Goal: Task Accomplishment & Management: Complete application form

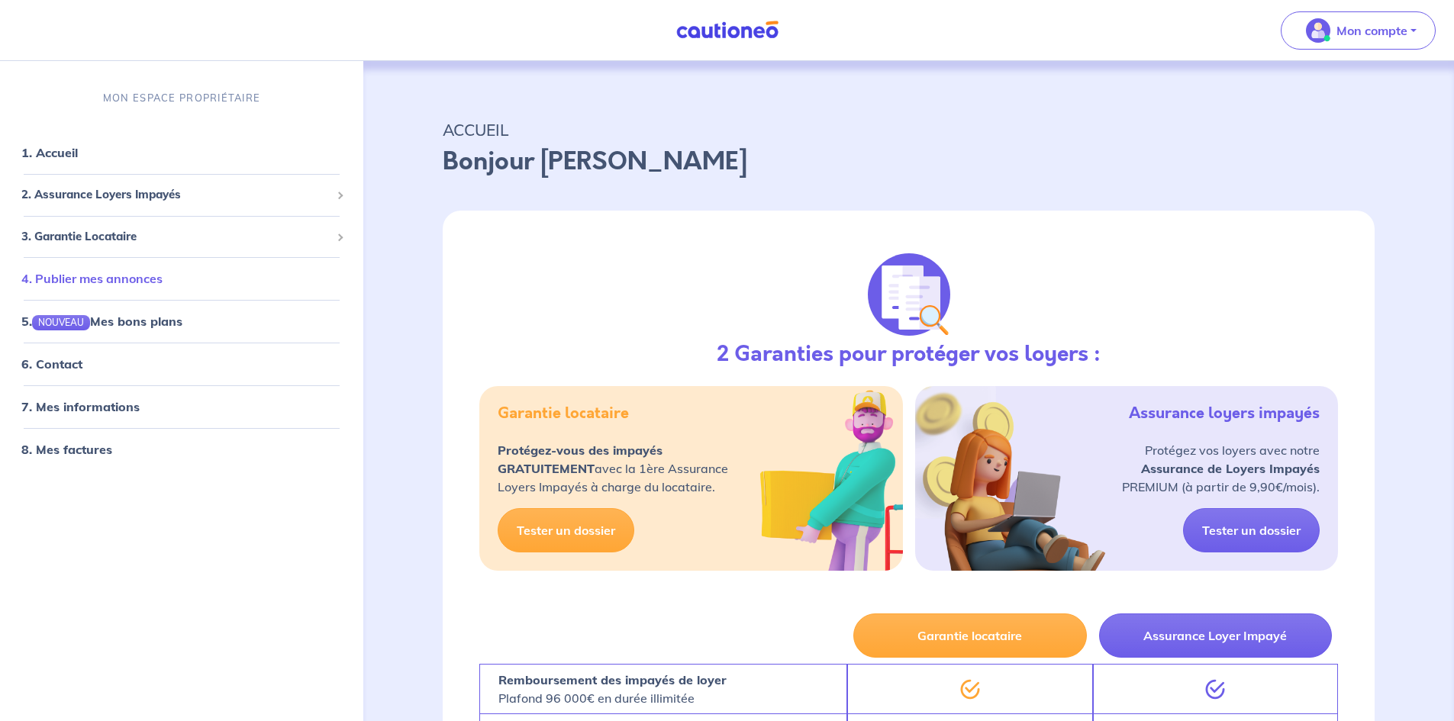
click at [137, 273] on link "4. Publier mes annonces" at bounding box center [91, 278] width 141 height 15
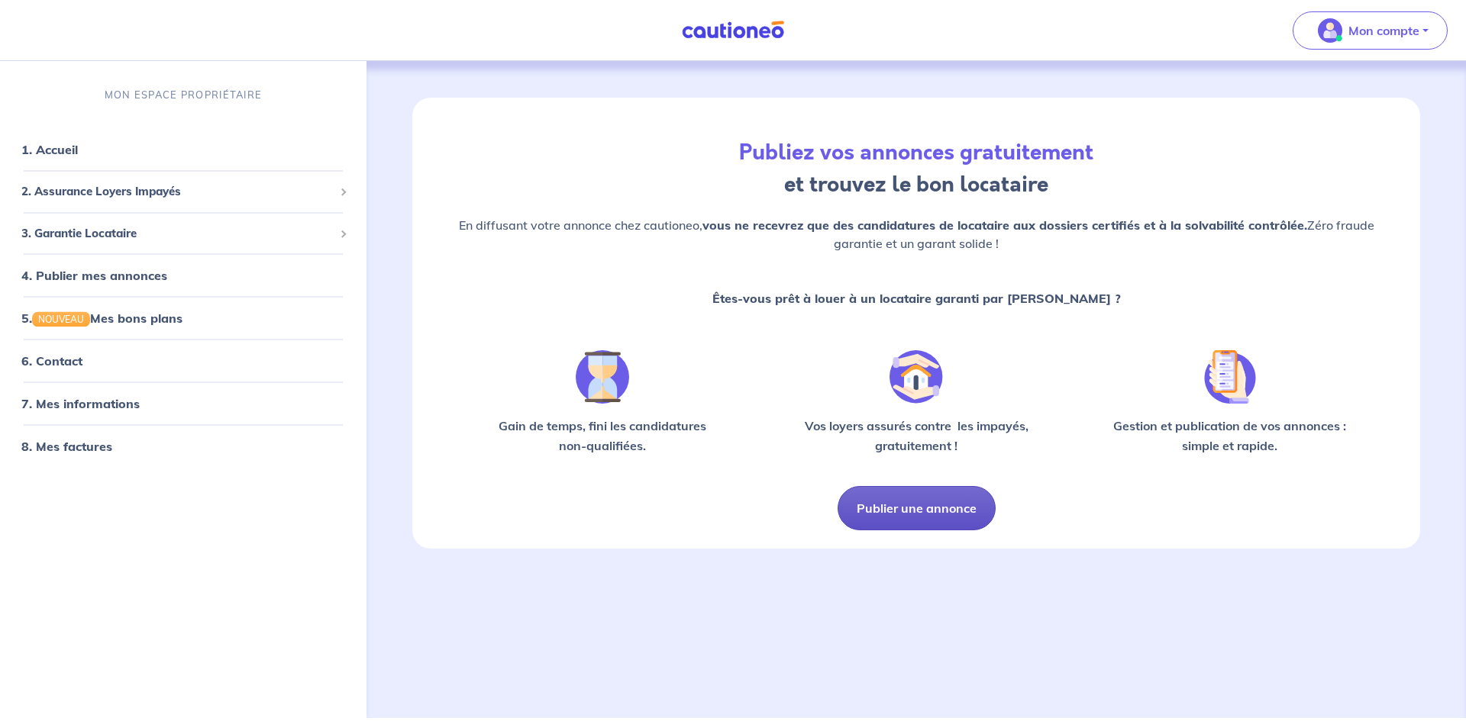
click at [918, 518] on button "Publier une annonce" at bounding box center [916, 508] width 158 height 44
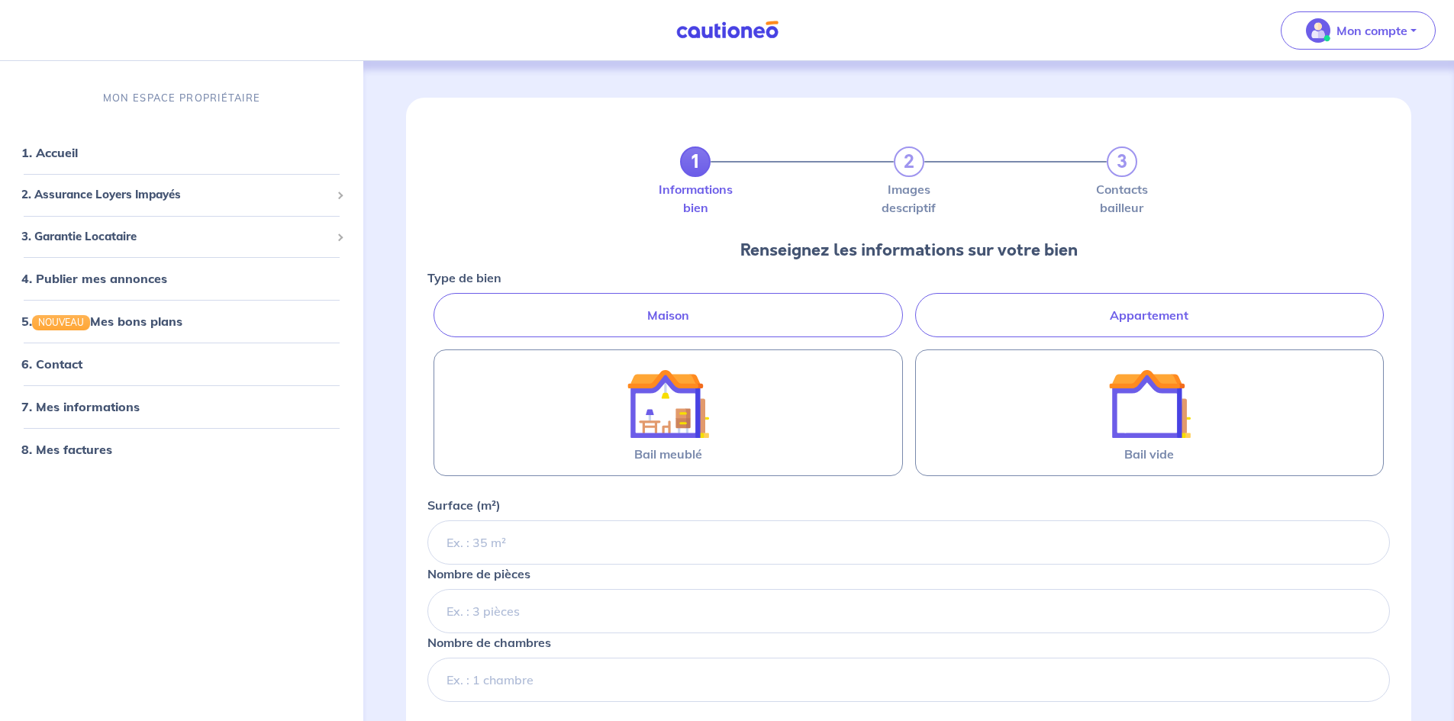
click at [1018, 319] on label "Appartement" at bounding box center [1149, 315] width 469 height 44
click at [437, 303] on input "Appartement" at bounding box center [432, 298] width 10 height 10
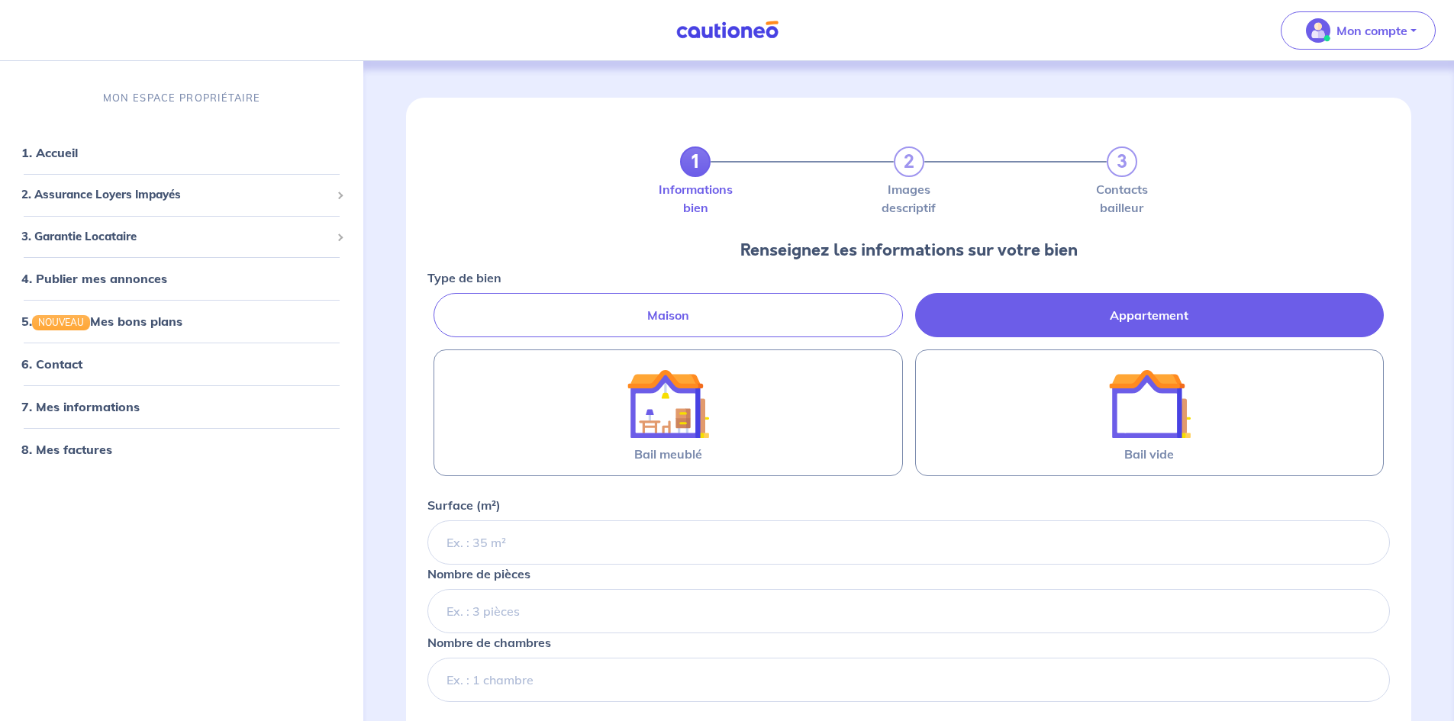
radio input "true"
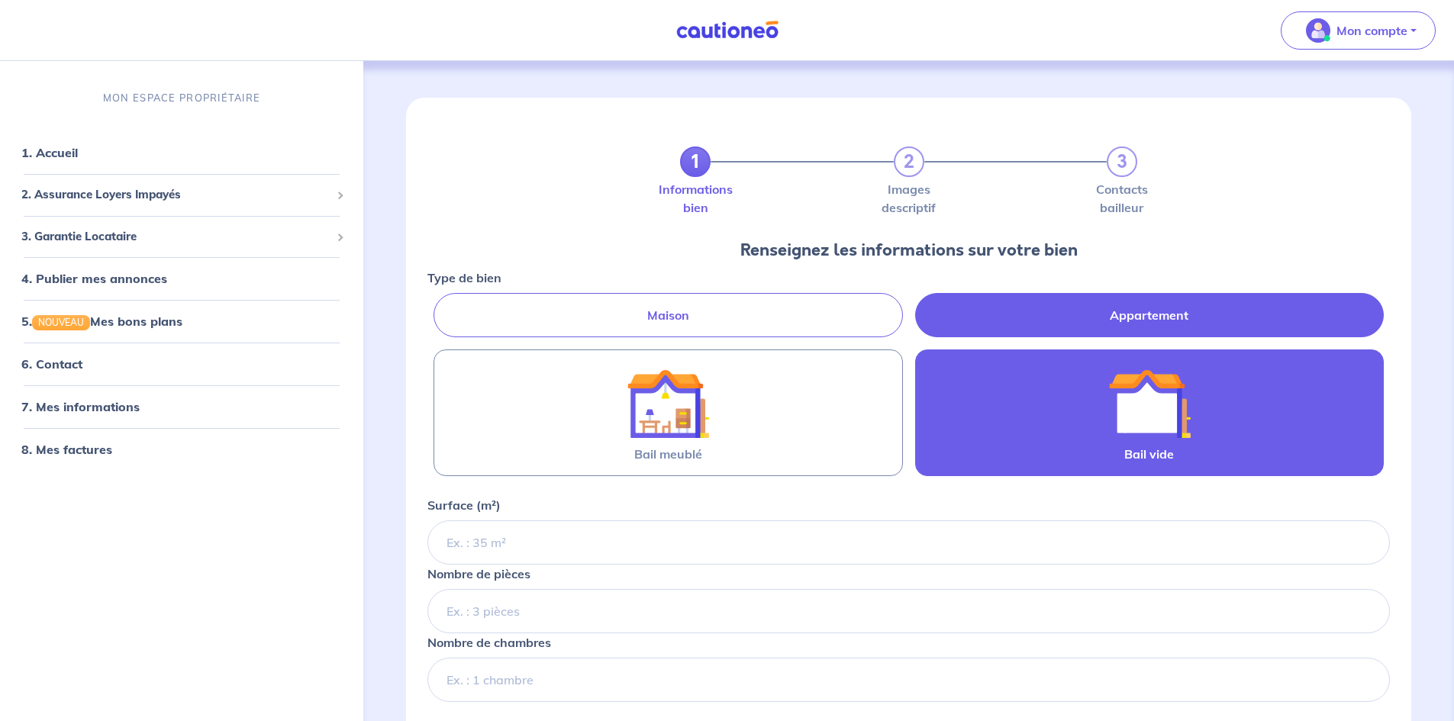
click at [1065, 405] on div at bounding box center [1149, 404] width 215 height 82
click at [0, 0] on input "Bail vide" at bounding box center [0, 0] width 0 height 0
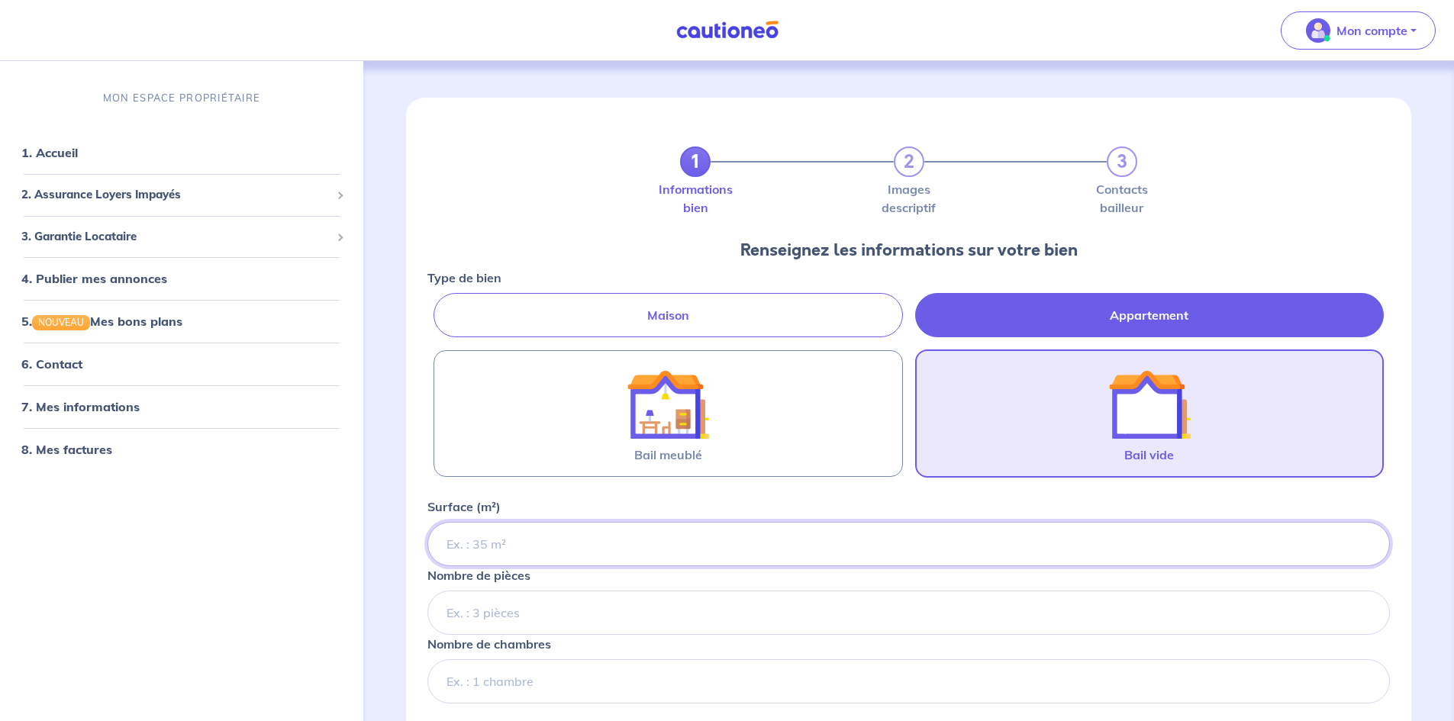
click at [868, 536] on input "Surface (m²)" at bounding box center [908, 544] width 963 height 44
type input "54.84"
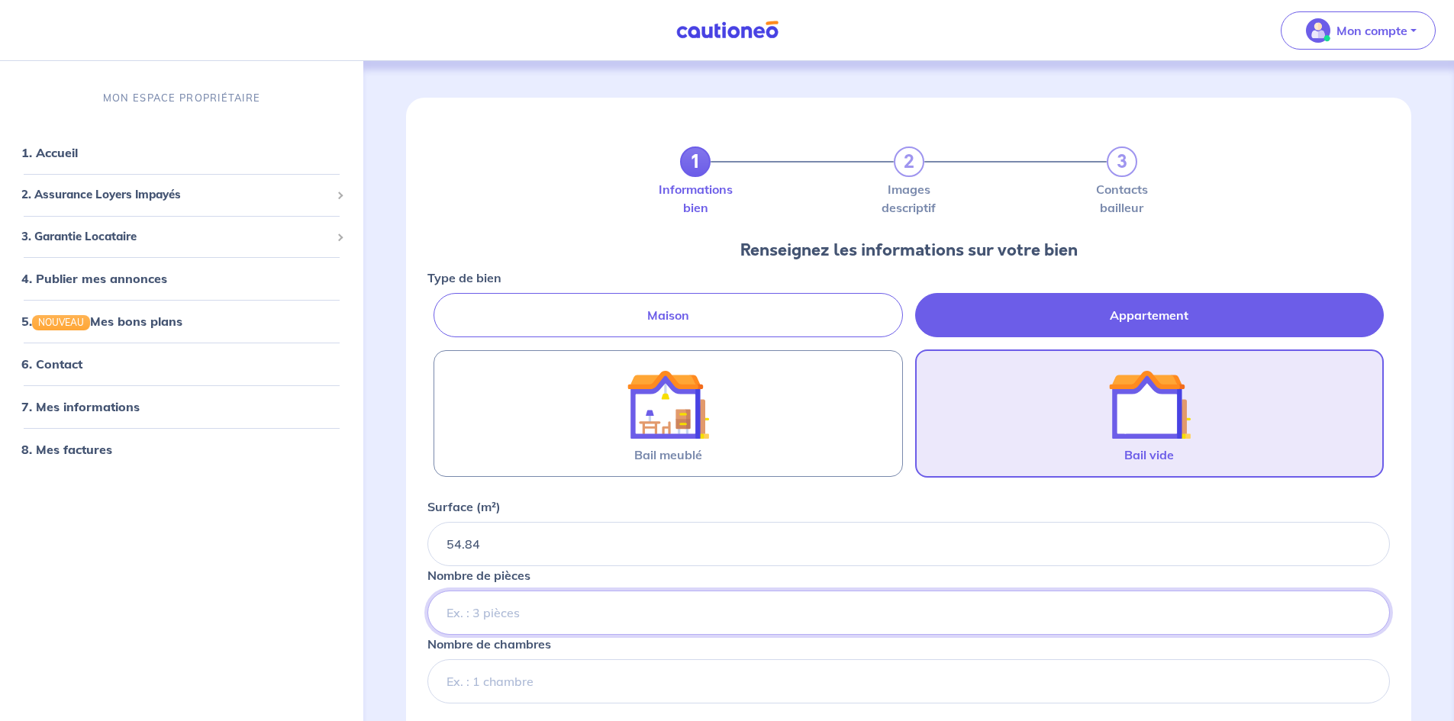
click at [550, 602] on input "Nombre de pièces" at bounding box center [908, 613] width 963 height 44
type input "3"
click at [560, 676] on input "Nombre de chambres" at bounding box center [908, 682] width 963 height 44
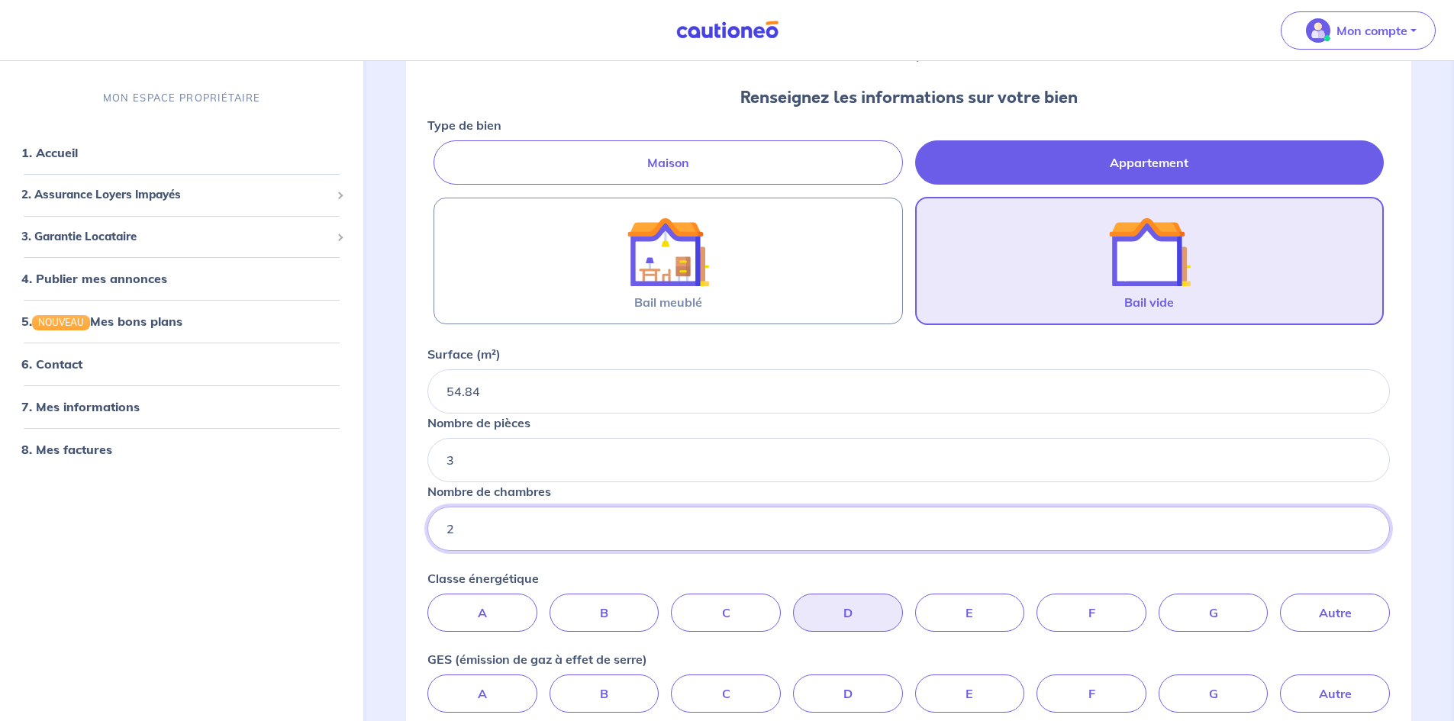
type input "2"
click at [874, 605] on label "D" at bounding box center [848, 613] width 110 height 38
click at [904, 604] on input "D" at bounding box center [909, 599] width 10 height 10
radio input "true"
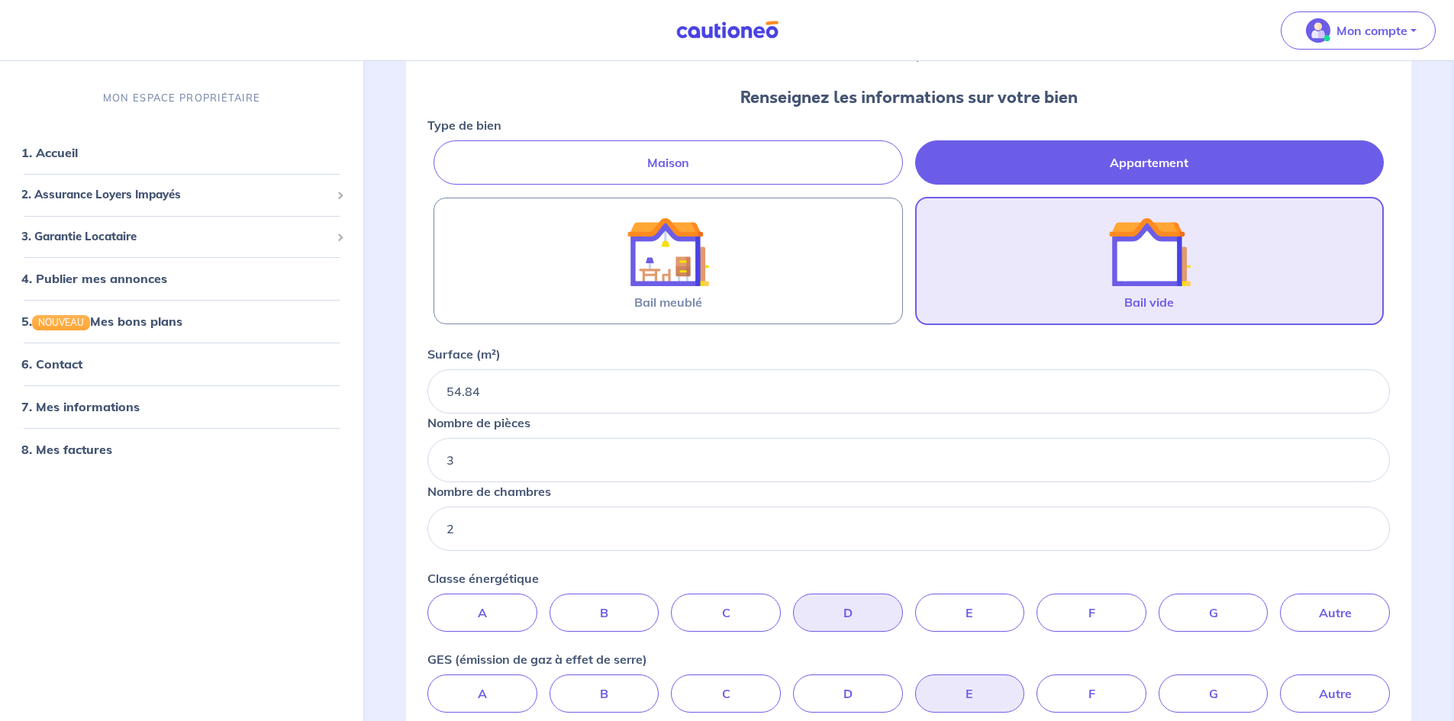
click at [963, 687] on label "E" at bounding box center [970, 694] width 110 height 38
click at [914, 685] on input "E" at bounding box center [909, 680] width 10 height 10
radio input "true"
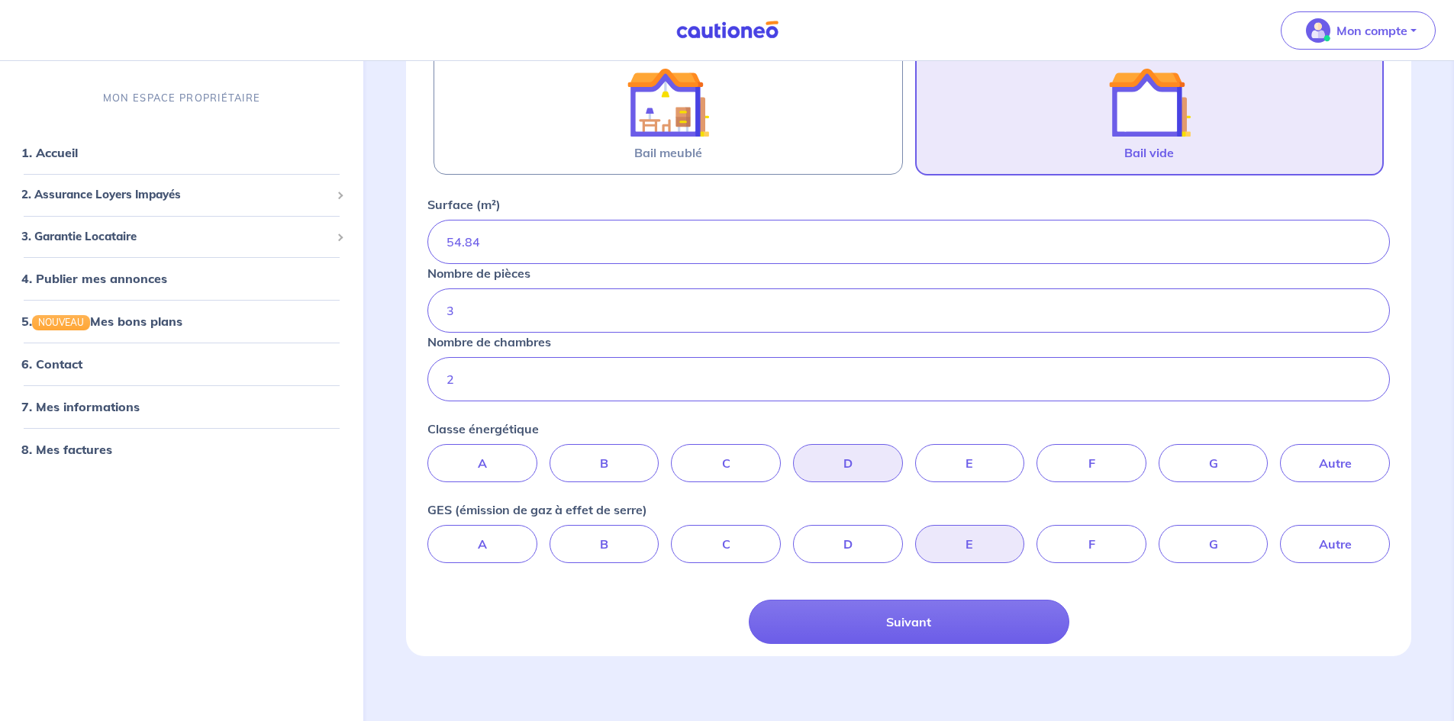
scroll to position [311, 0]
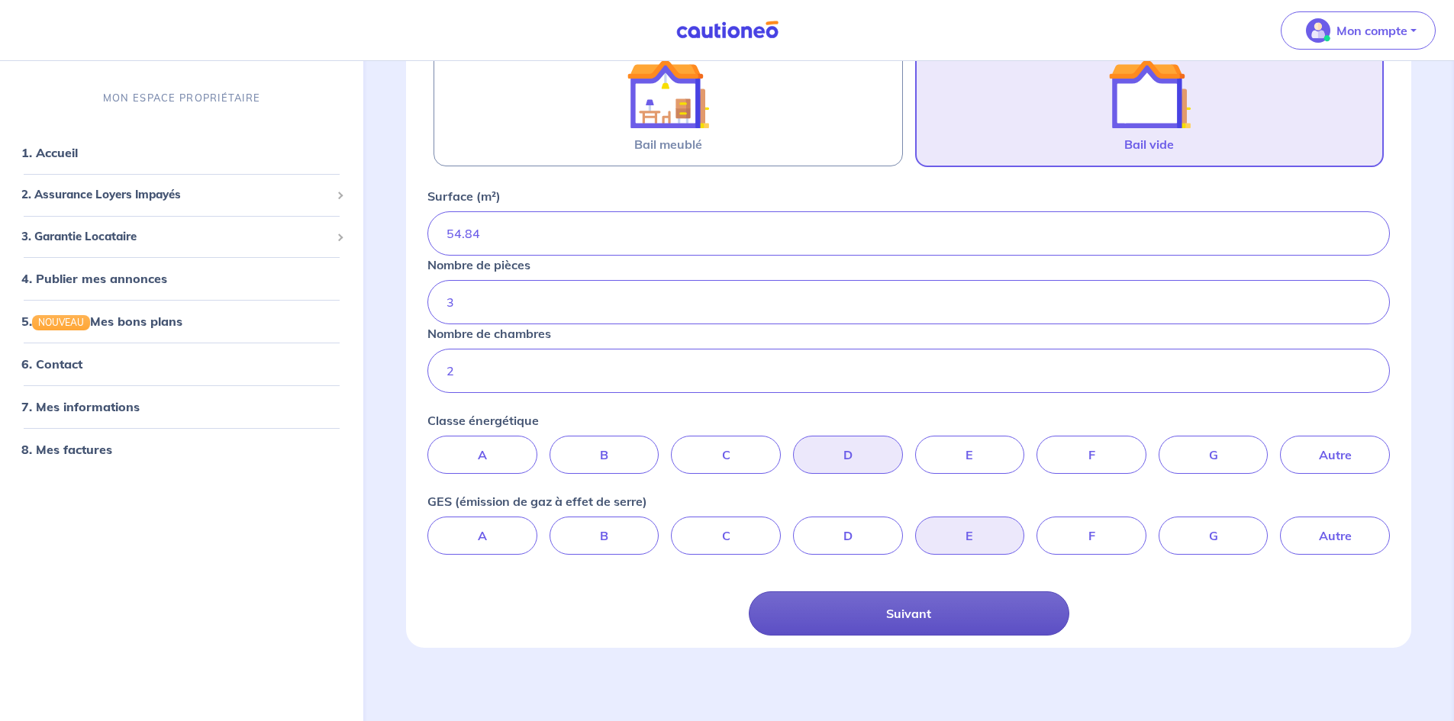
click at [920, 608] on button "Suivant" at bounding box center [909, 614] width 321 height 44
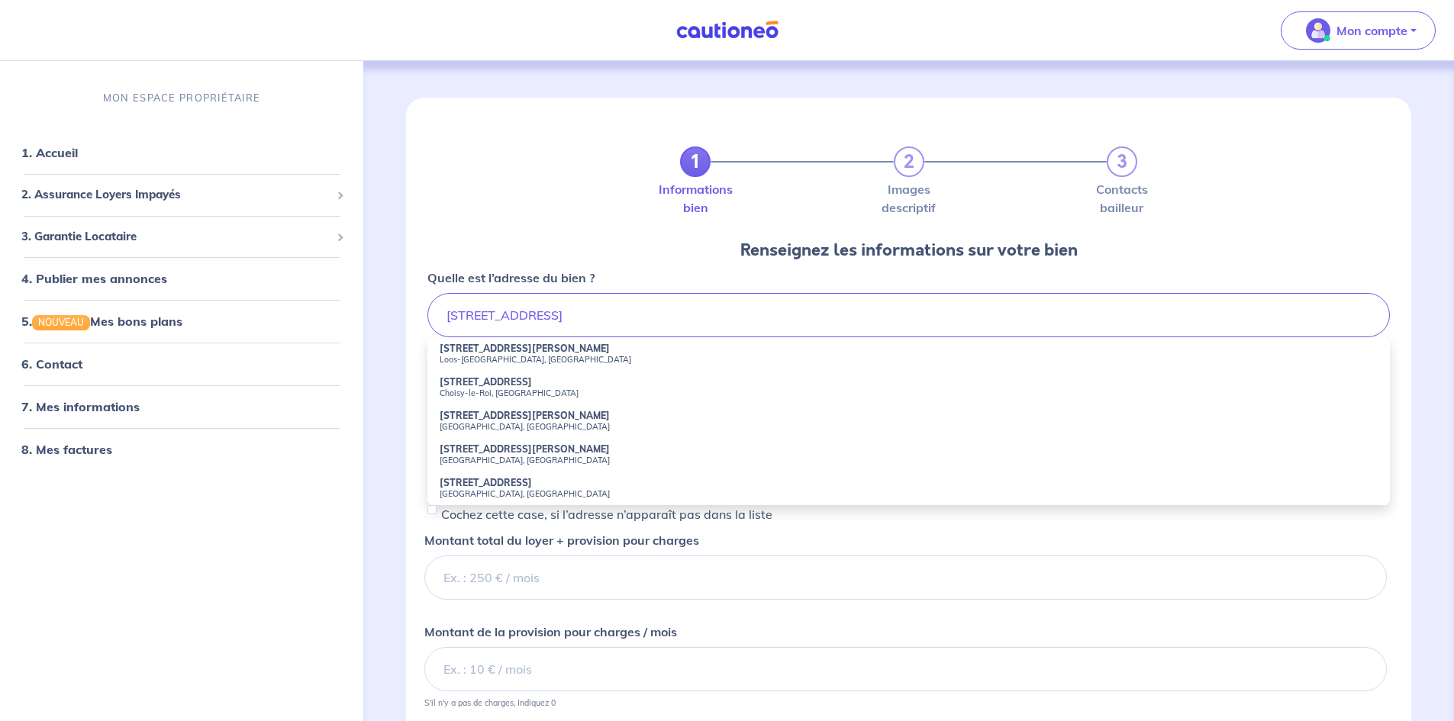
click at [496, 392] on small "Choisy-le-Roi, [GEOGRAPHIC_DATA]" at bounding box center [909, 393] width 938 height 11
type input "[STREET_ADDRESS]"
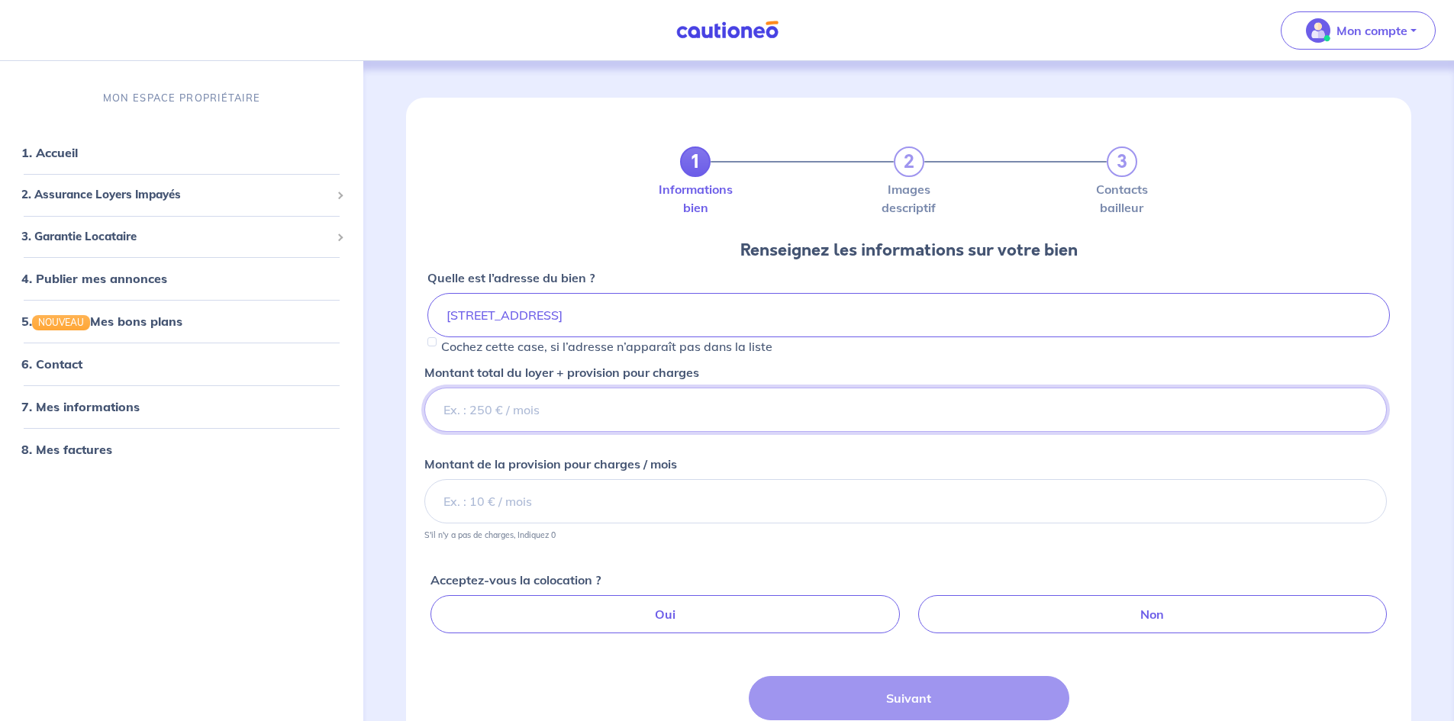
click at [516, 411] on input "Montant total du loyer + provision pour charges" at bounding box center [905, 410] width 963 height 44
type input "1180"
click at [547, 510] on input "Montant de la provision pour charges / mois" at bounding box center [905, 501] width 963 height 44
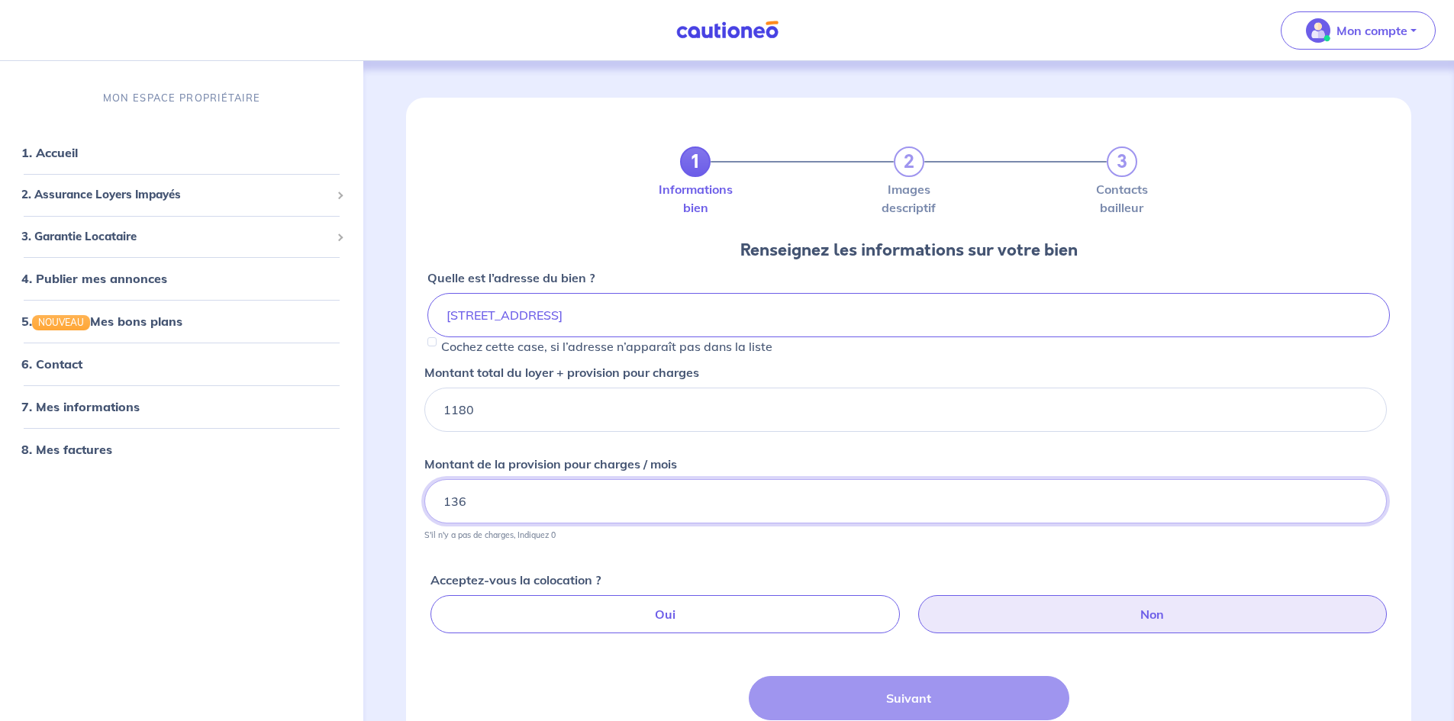
type input "136"
click at [1101, 602] on label "Non" at bounding box center [1152, 614] width 469 height 38
click at [917, 602] on input "Non" at bounding box center [912, 600] width 10 height 10
radio input "true"
click at [964, 702] on button "Suivant" at bounding box center [909, 698] width 321 height 44
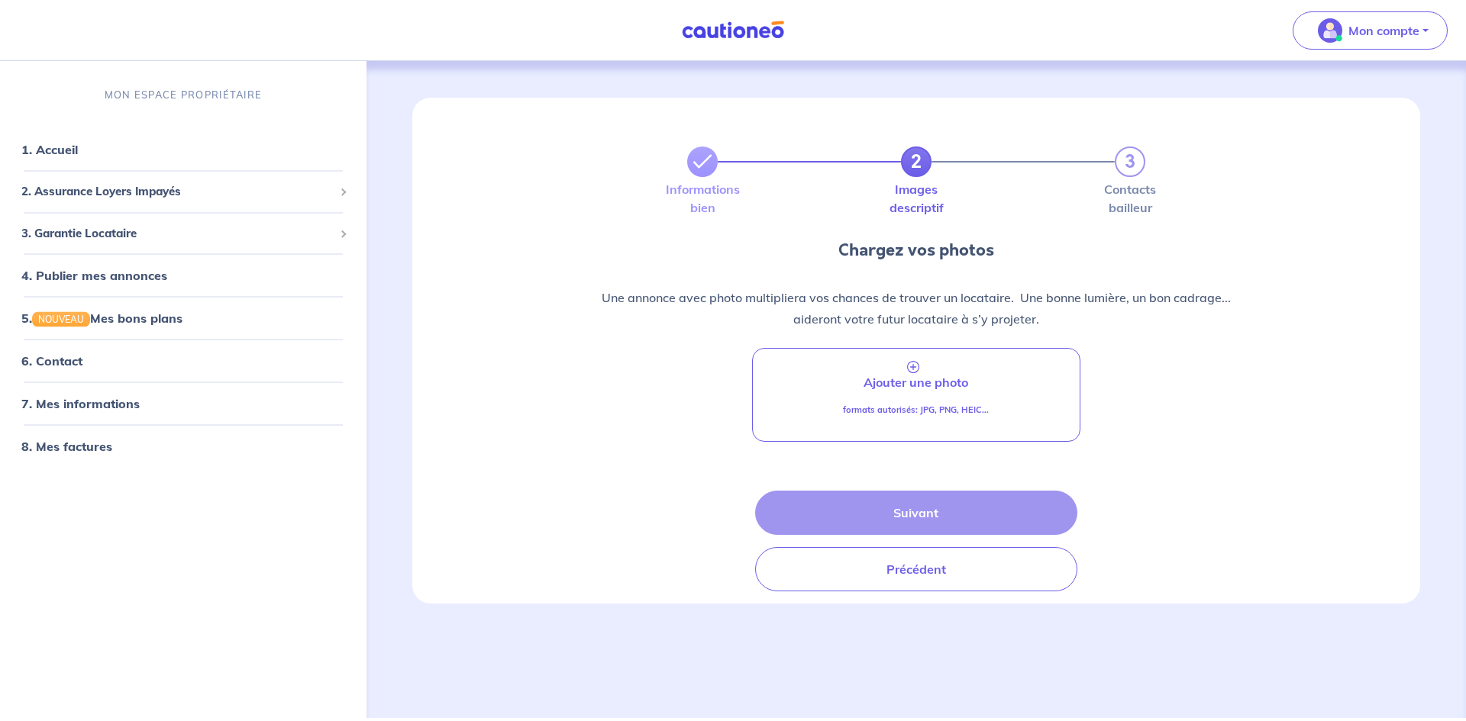
click at [932, 525] on div "Suivant Précédent" at bounding box center [915, 541] width 321 height 101
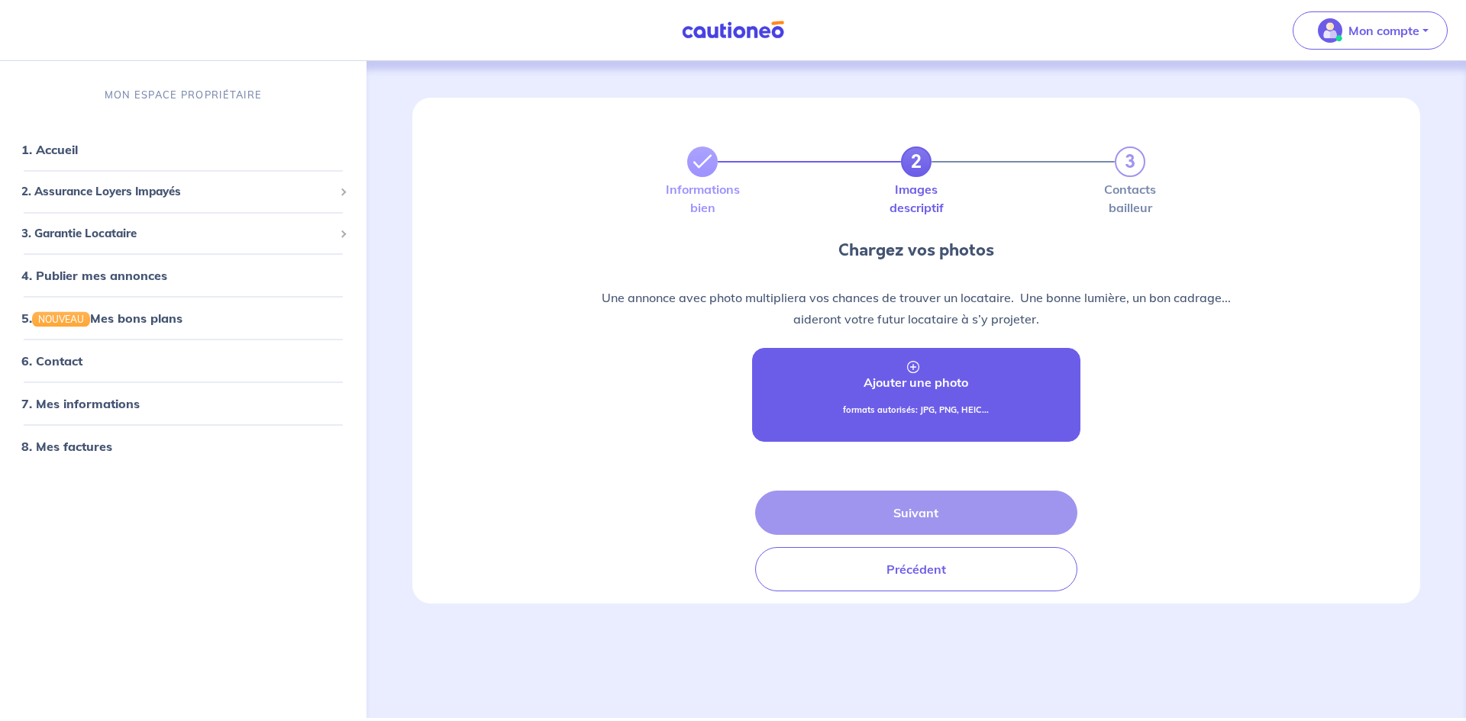
click at [989, 400] on link "Ajouter une photo formats autorisés: JPG, PNG, HEIC..." at bounding box center [915, 395] width 327 height 94
click at [910, 376] on p "Ajouter une photo" at bounding box center [915, 382] width 105 height 18
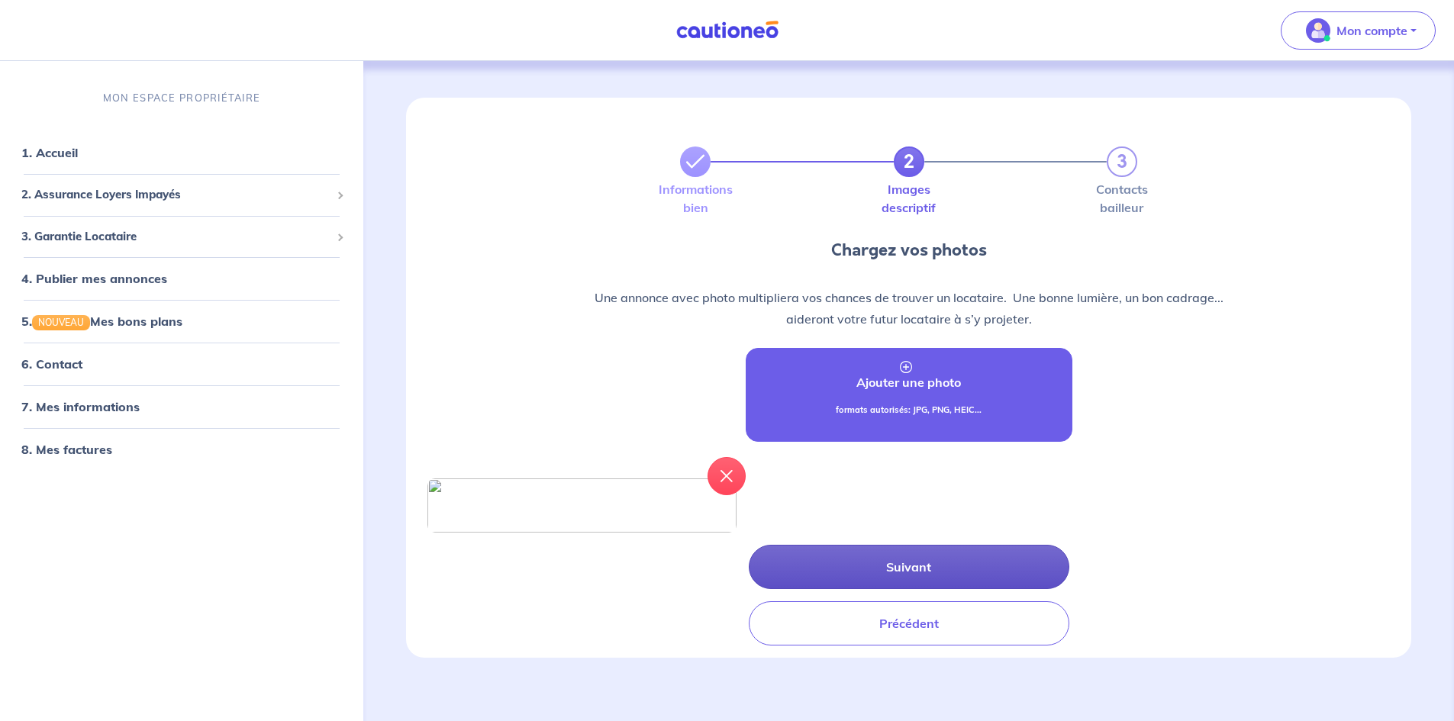
click at [934, 589] on button "Suivant" at bounding box center [909, 567] width 321 height 44
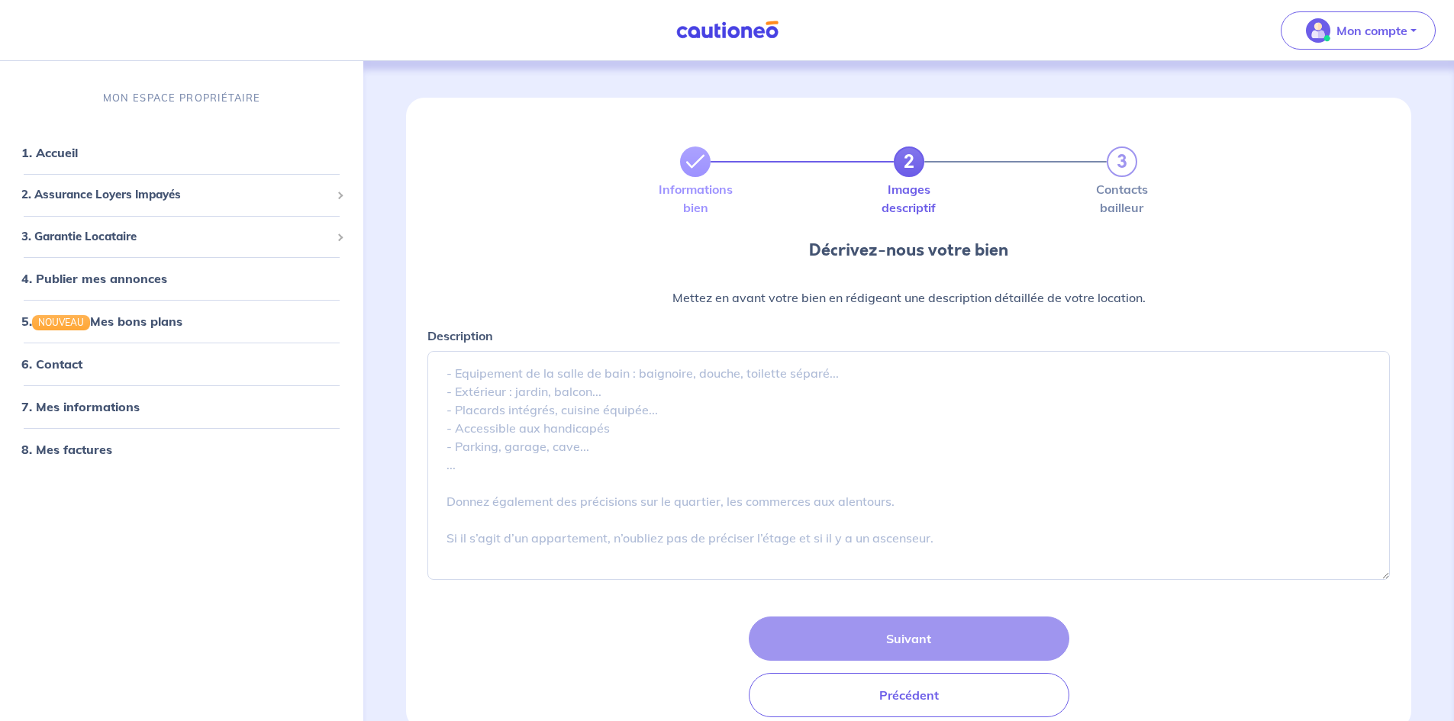
click at [902, 642] on div "Suivant Précédent" at bounding box center [909, 667] width 321 height 101
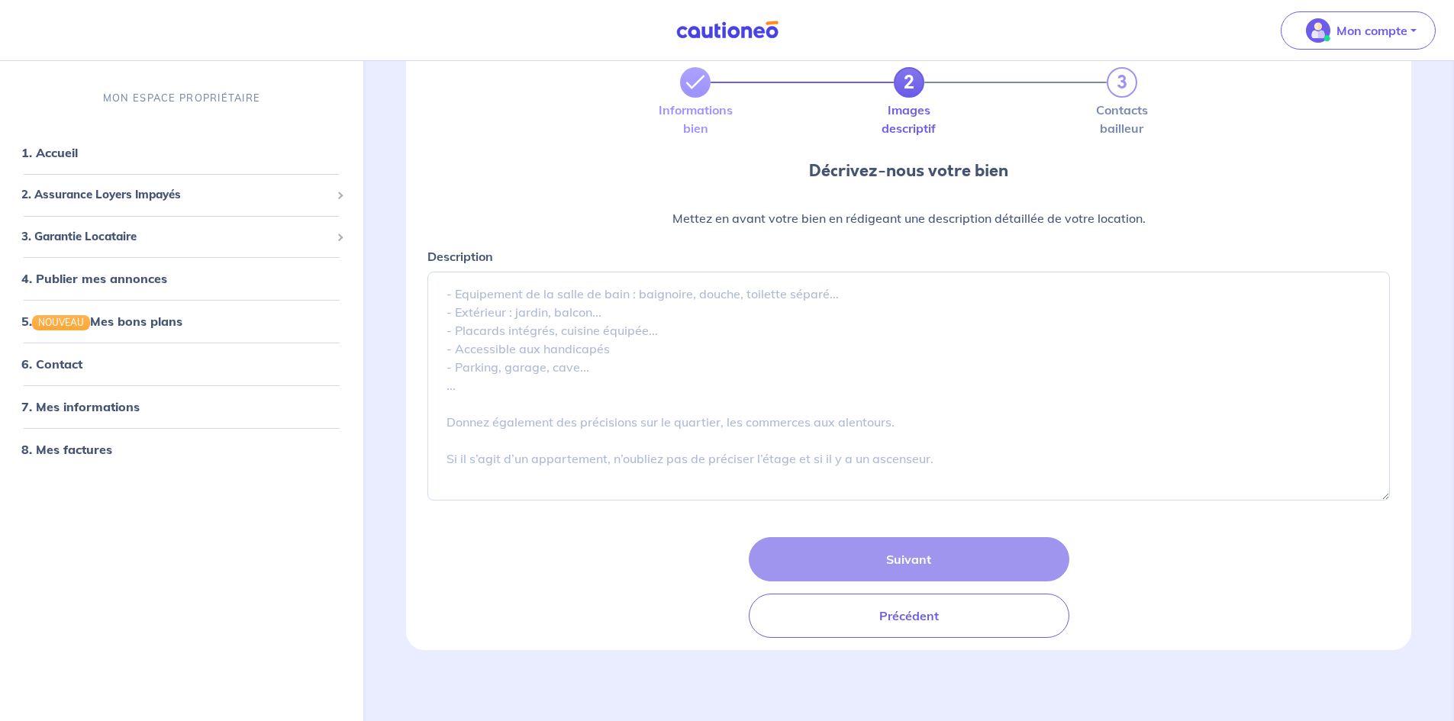
scroll to position [82, 0]
